Goal: Find contact information: Find contact information

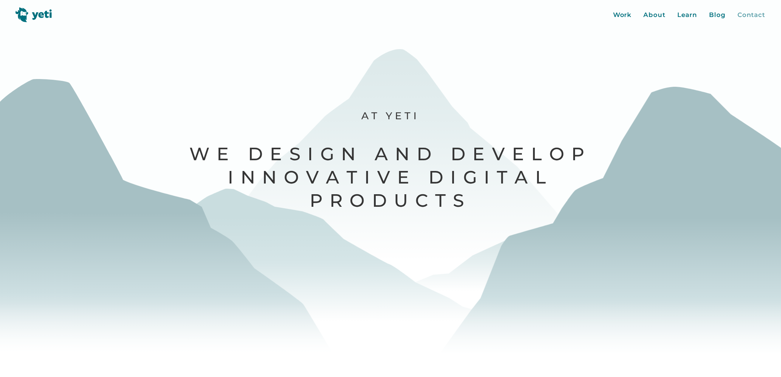
click at [753, 11] on div "Contact" at bounding box center [751, 15] width 28 height 10
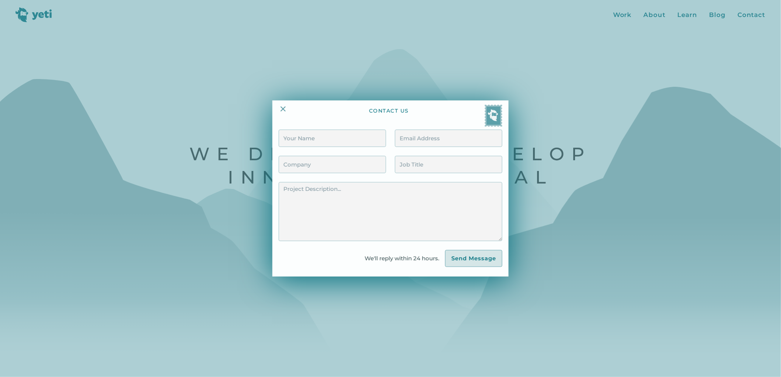
click at [287, 111] on img at bounding box center [283, 108] width 9 height 9
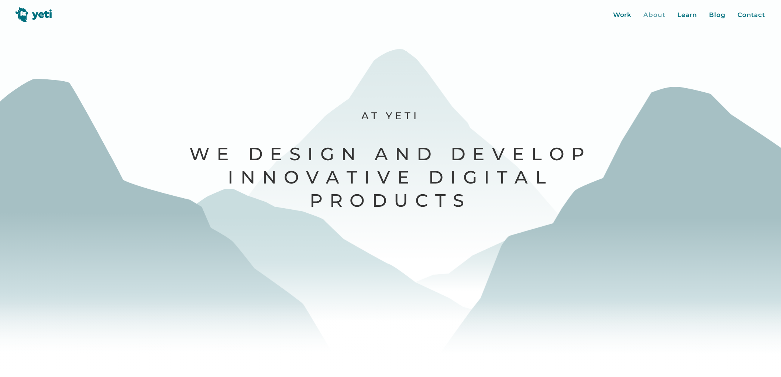
click at [657, 14] on div "About" at bounding box center [654, 15] width 22 height 10
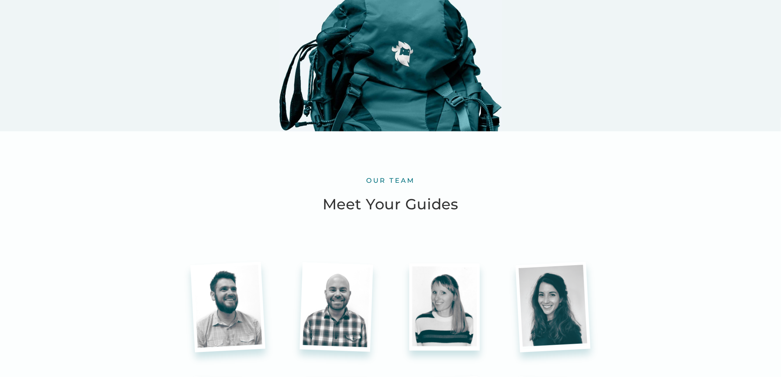
scroll to position [1844, 0]
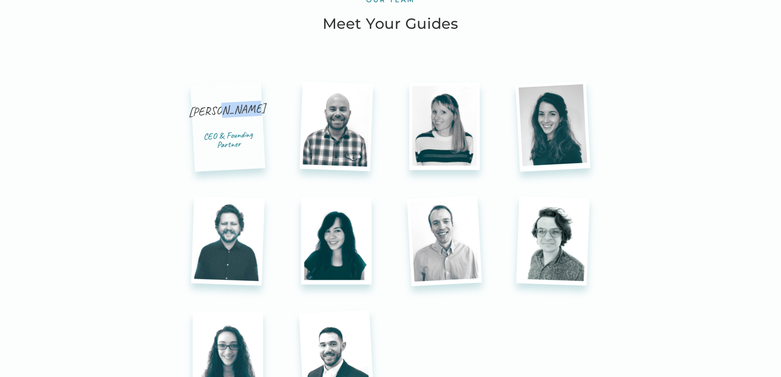
drag, startPoint x: 223, startPoint y: 108, endPoint x: 254, endPoint y: 110, distance: 31.0
click at [254, 110] on div "[PERSON_NAME]" at bounding box center [227, 117] width 78 height 31
